Goal: Information Seeking & Learning: Learn about a topic

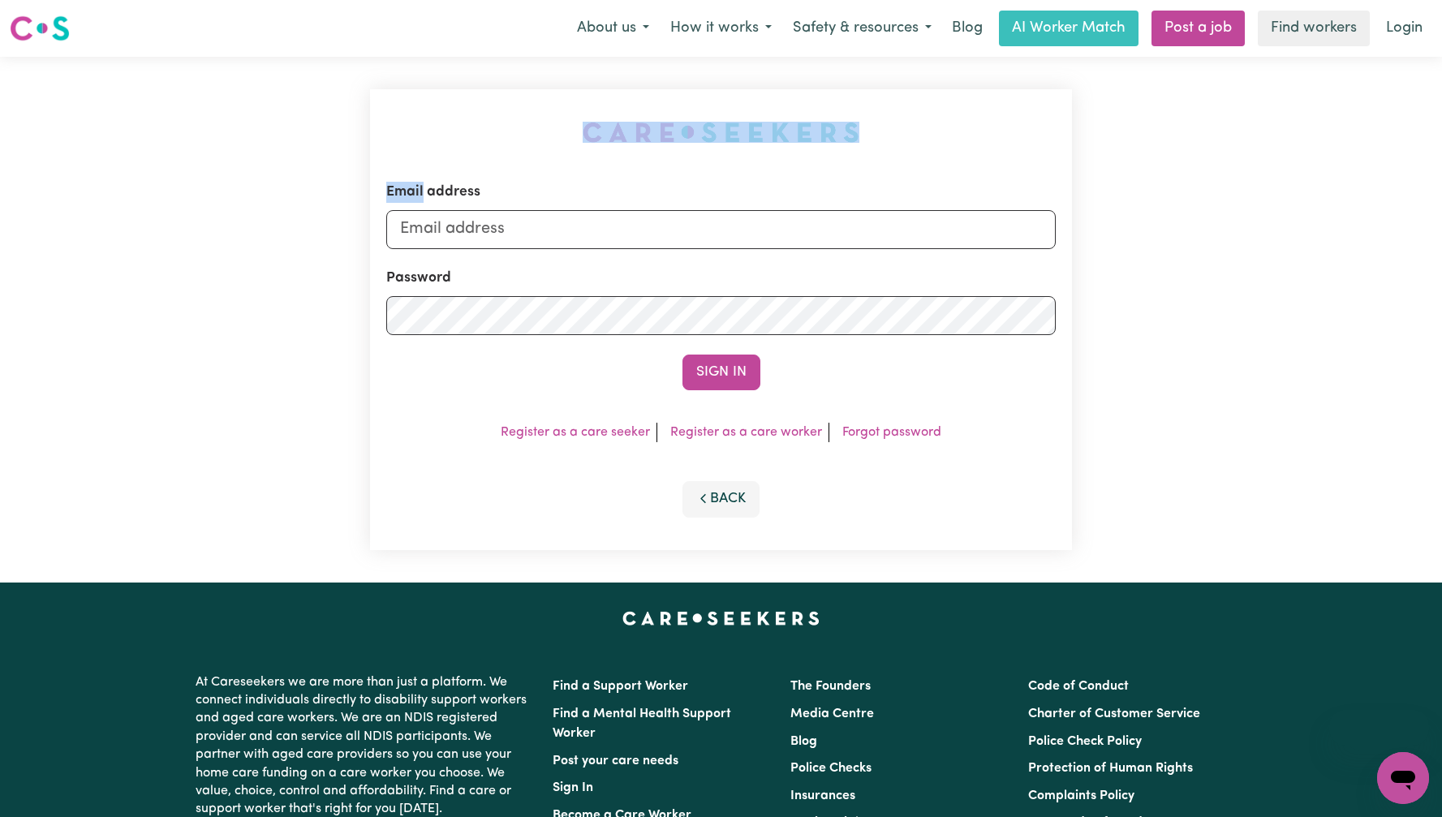
click at [641, 154] on div "Email address Password Sign In Register as a care seeker Register as a care wor…" at bounding box center [720, 320] width 721 height 526
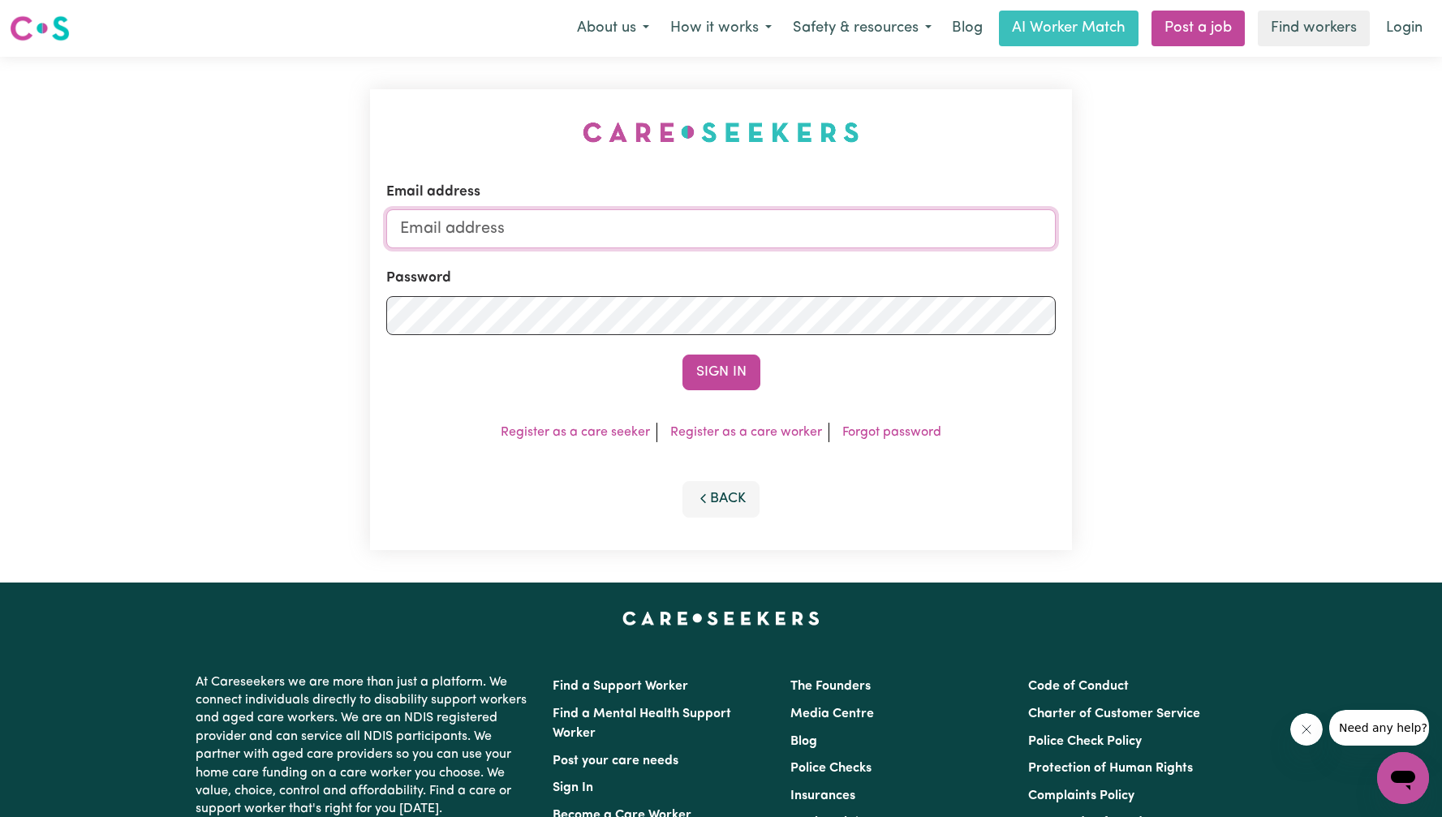
click at [644, 230] on input "Email address" at bounding box center [720, 228] width 669 height 39
type input "[EMAIL_ADDRESS][DOMAIN_NAME]"
click at [695, 369] on button "Sign In" at bounding box center [721, 373] width 78 height 36
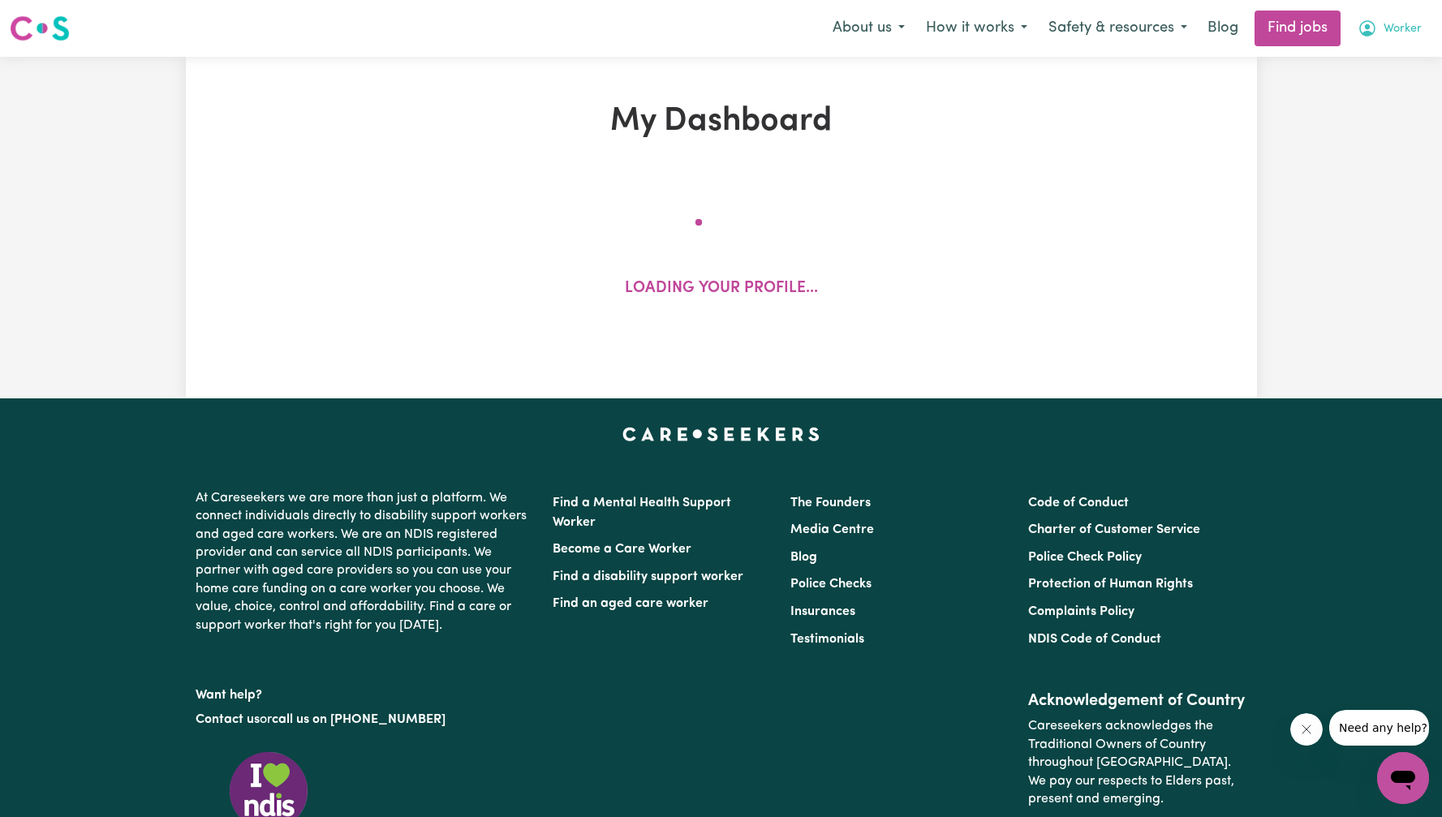
click at [1393, 38] on button "Worker" at bounding box center [1389, 28] width 85 height 34
click at [1367, 53] on link "My Account" at bounding box center [1367, 63] width 128 height 31
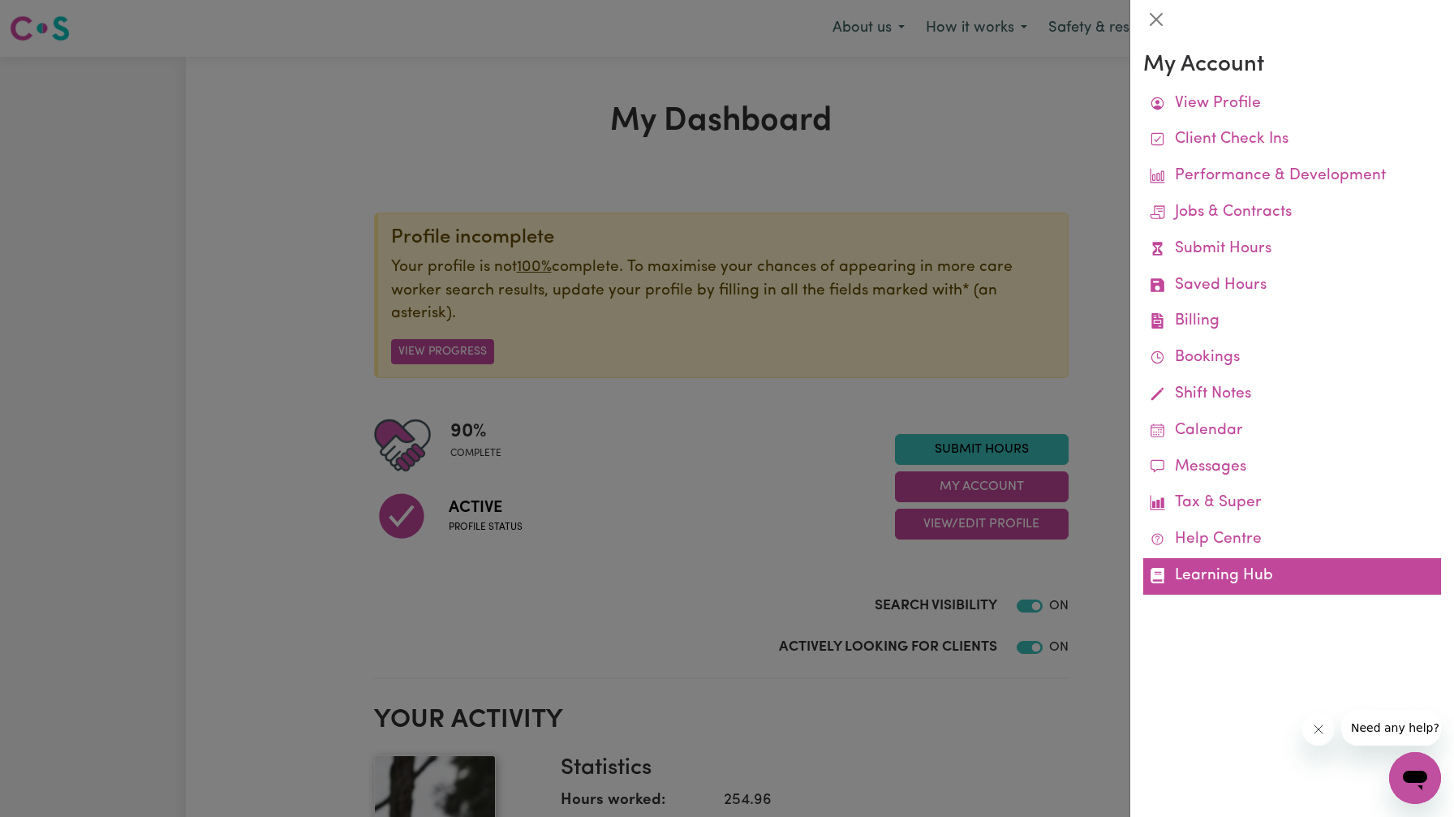
click at [1182, 576] on link "Learning Hub" at bounding box center [1292, 576] width 298 height 37
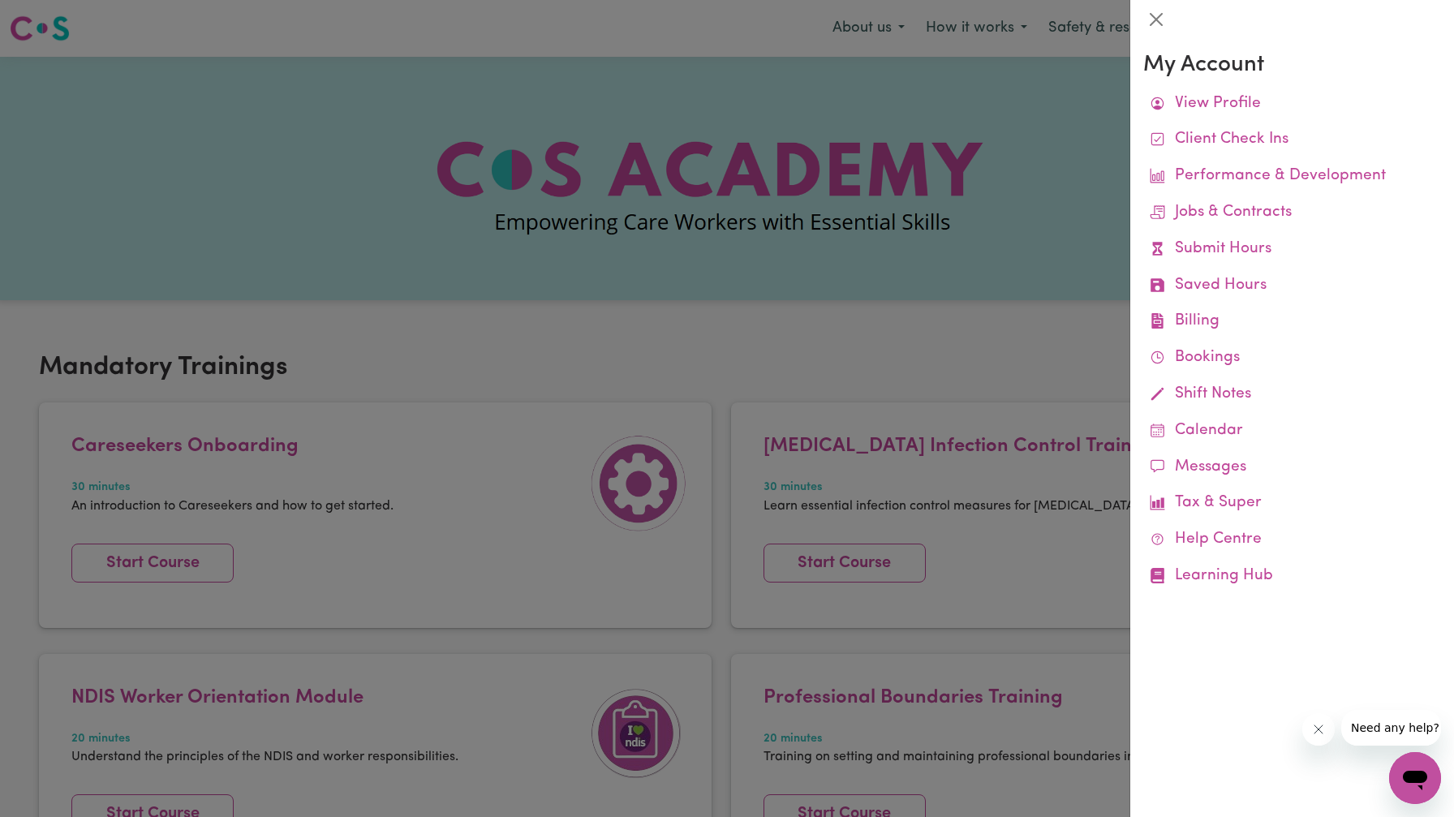
click at [928, 305] on div at bounding box center [727, 408] width 1454 height 817
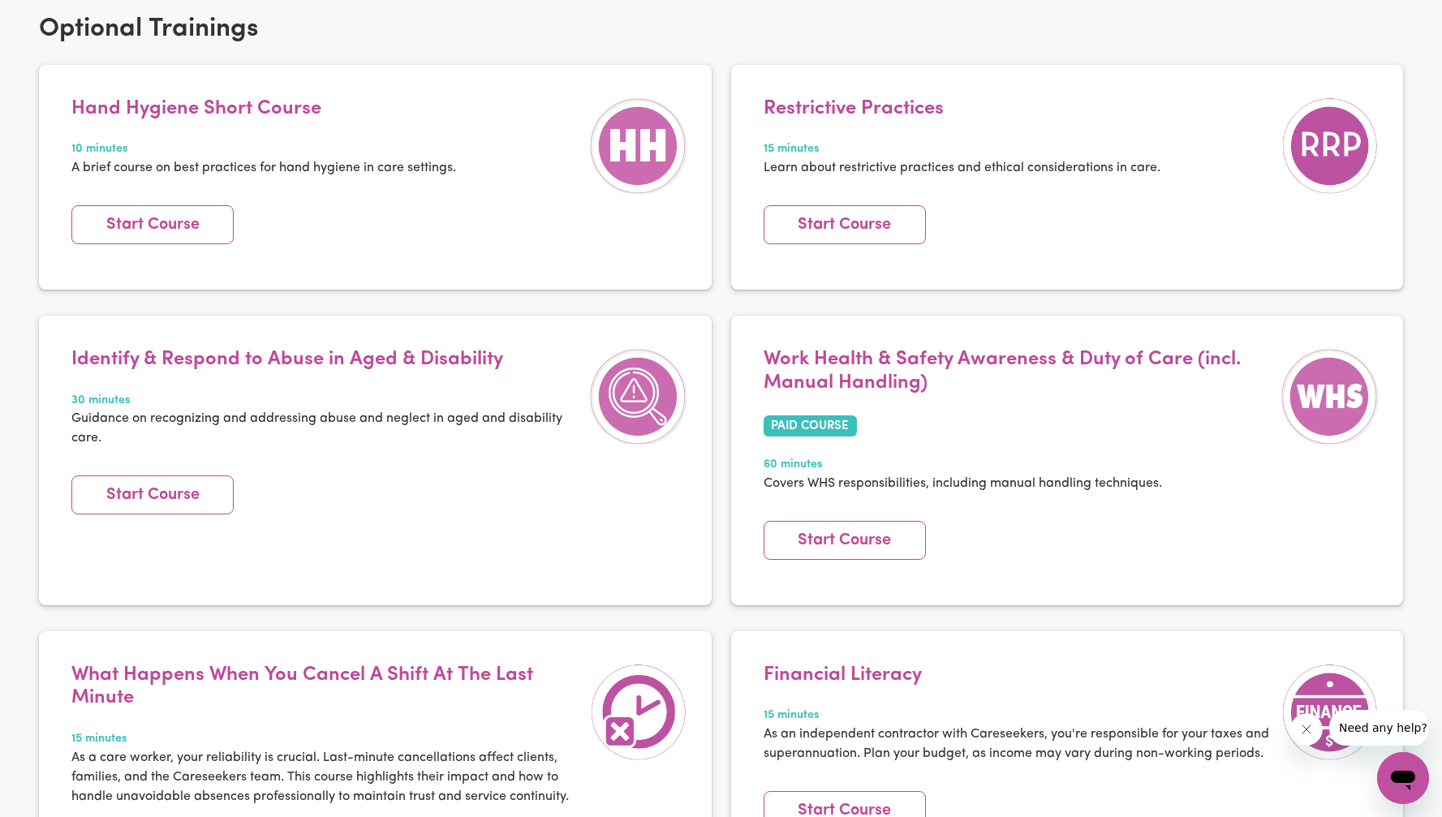
scroll to position [2158, 0]
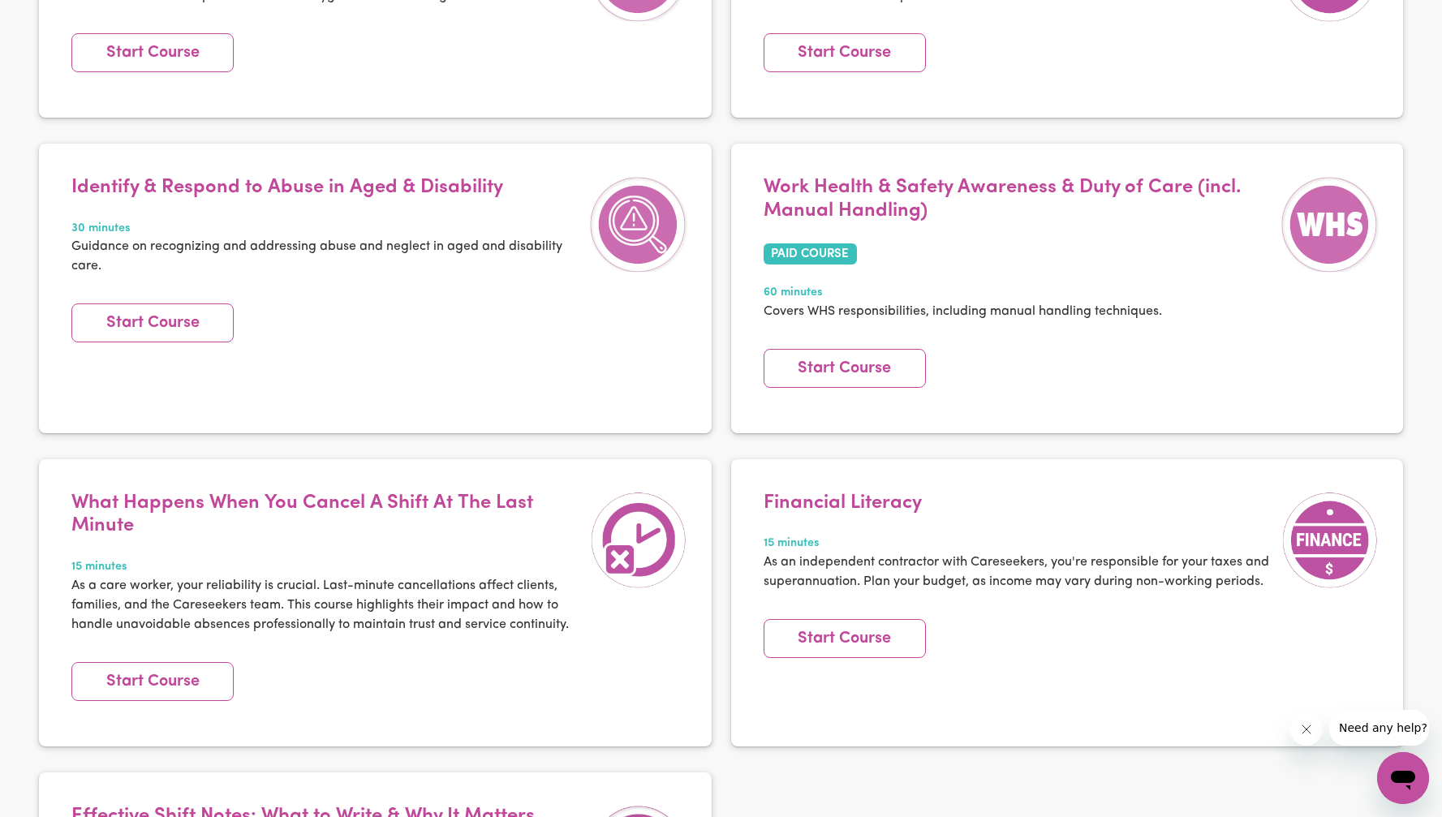
scroll to position [2333, 0]
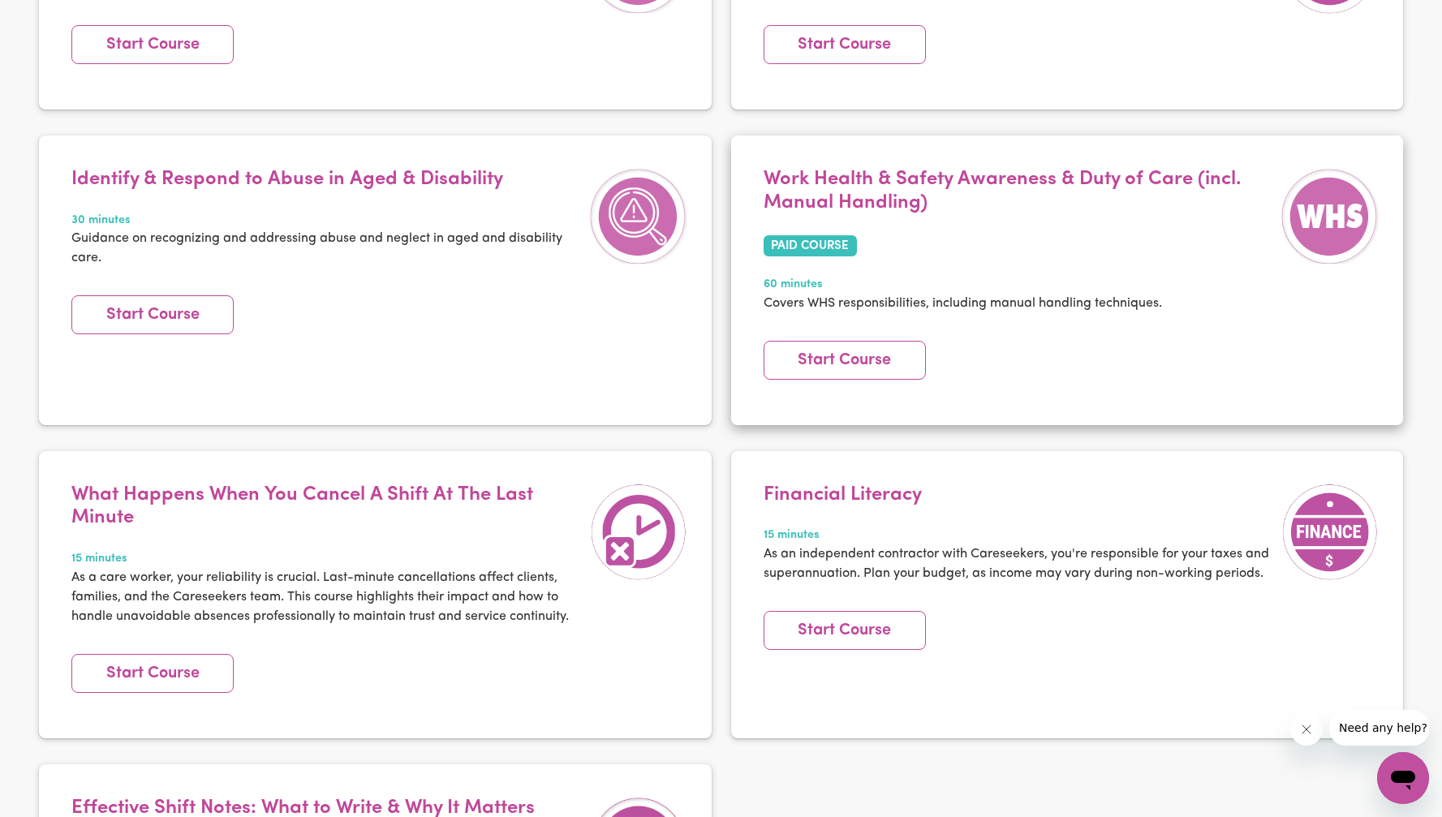
click at [999, 294] on div "Work Health & Safety Awareness & Duty of Care (incl. Manual Handling) PAID COUR…" at bounding box center [1018, 250] width 526 height 164
